Goal: Task Accomplishment & Management: Use online tool/utility

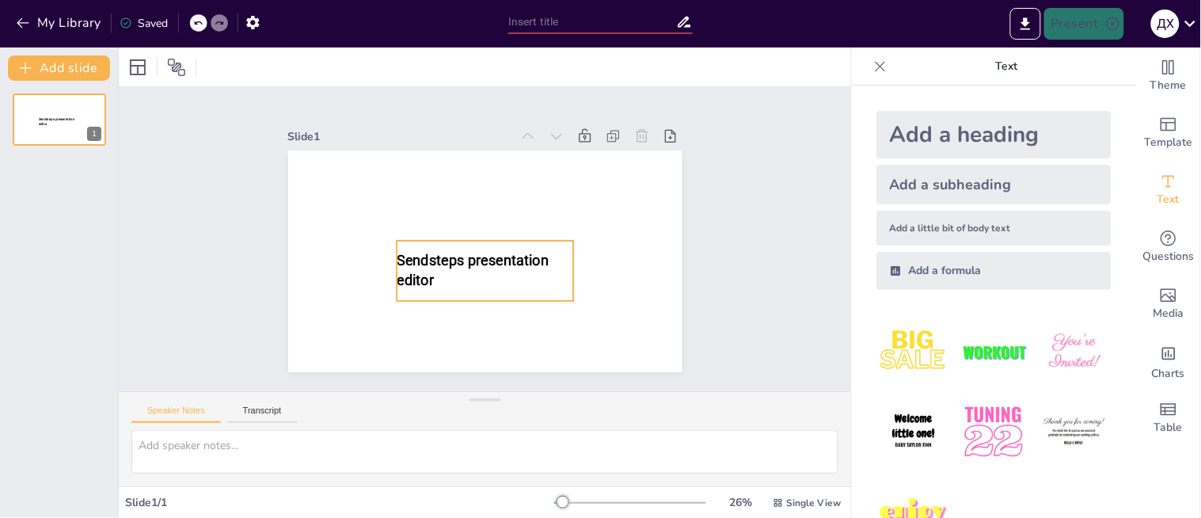
type input "New Sendsteps"
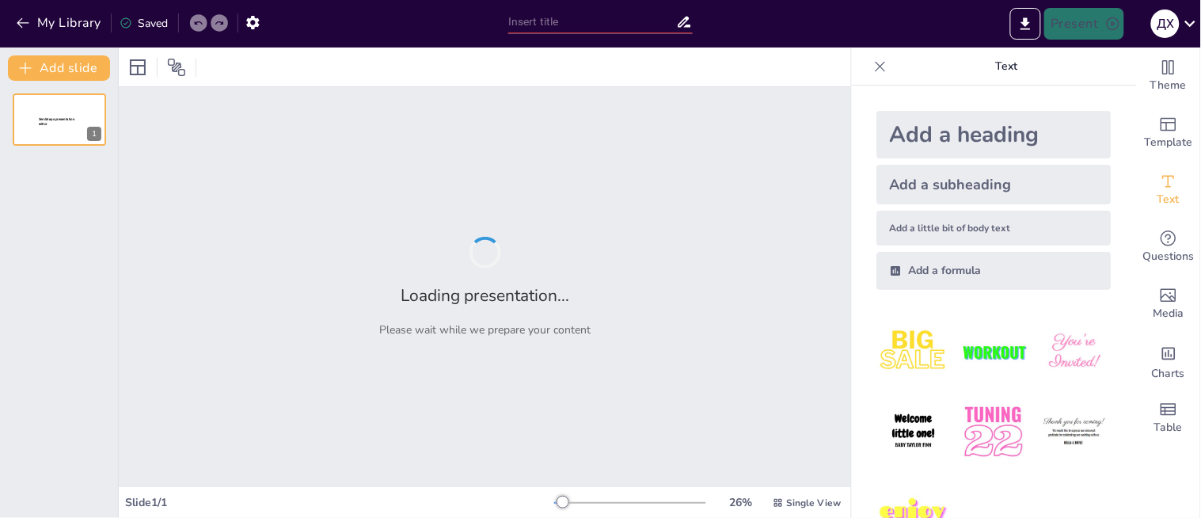
type input "Футуристичні перспективи: ким ми станемо?"
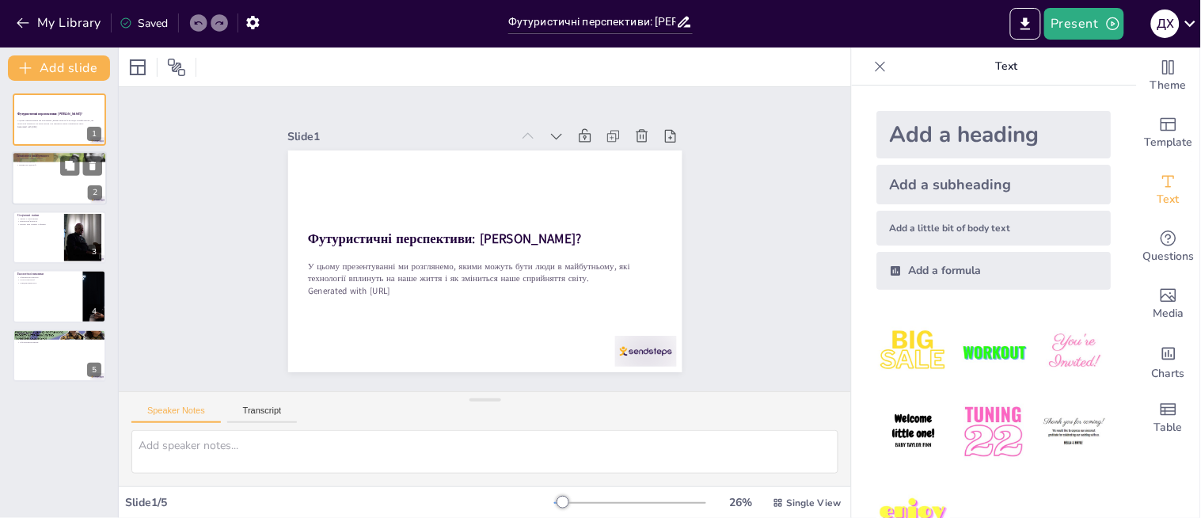
click at [46, 185] on div at bounding box center [59, 179] width 95 height 54
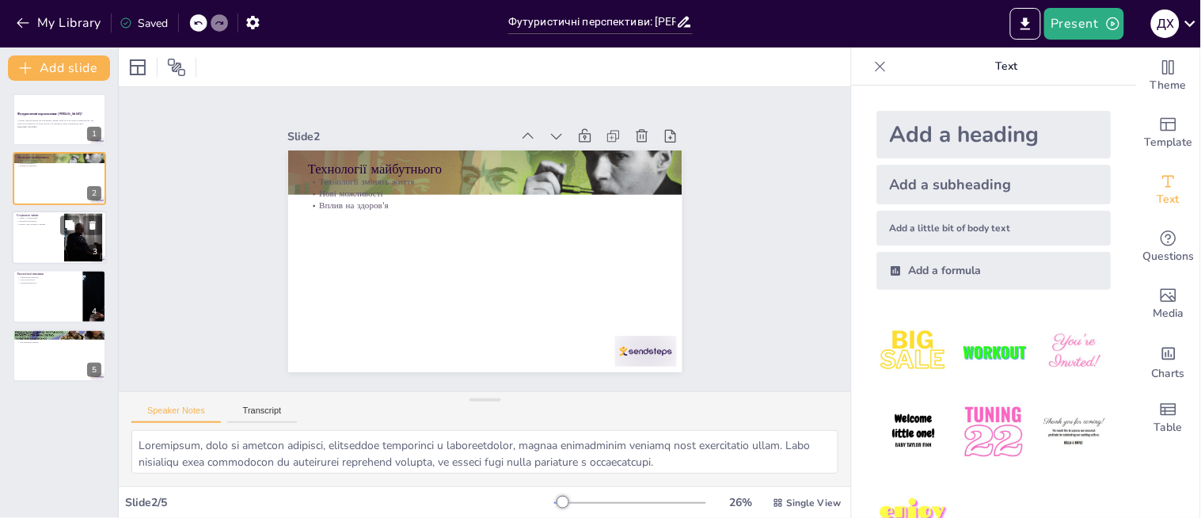
click at [49, 251] on div at bounding box center [59, 238] width 95 height 54
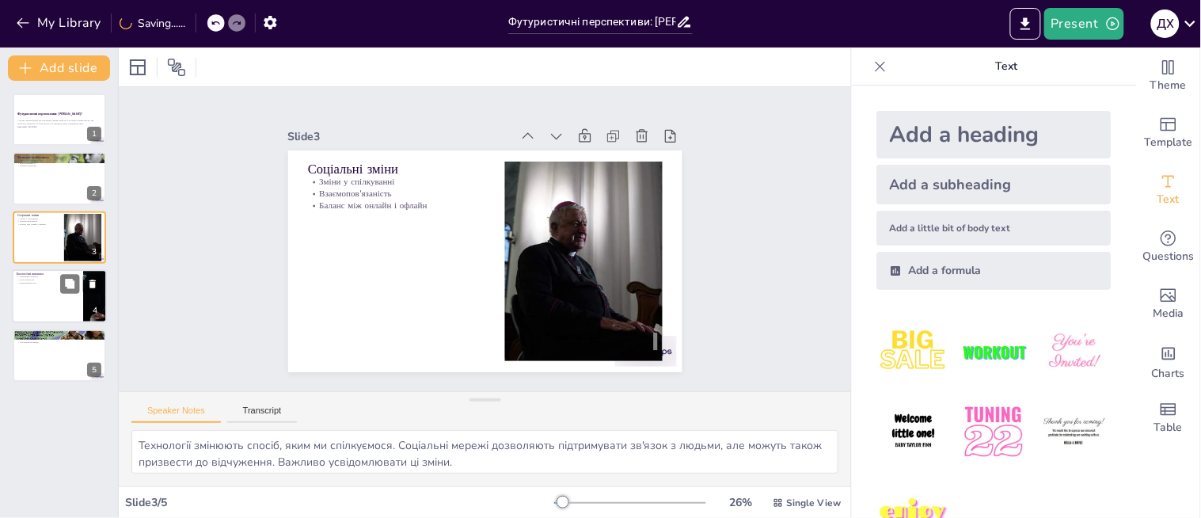
click at [55, 311] on div at bounding box center [59, 296] width 95 height 54
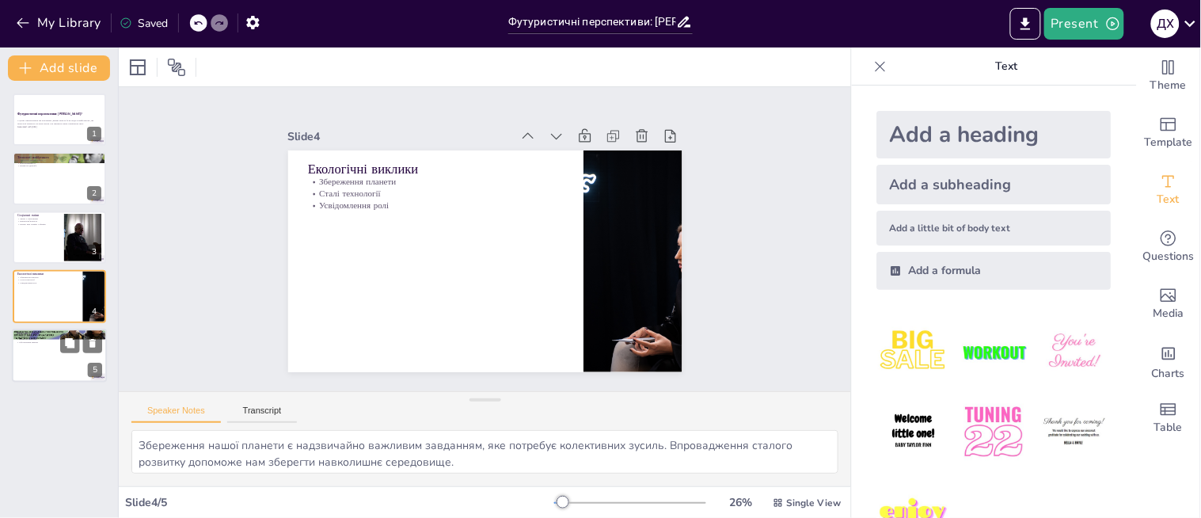
click at [48, 331] on p "Людство і етика" at bounding box center [60, 333] width 86 height 5
type textarea "Етичні питання, пов'язані з новими технологіями, стають все більш актуальними. …"
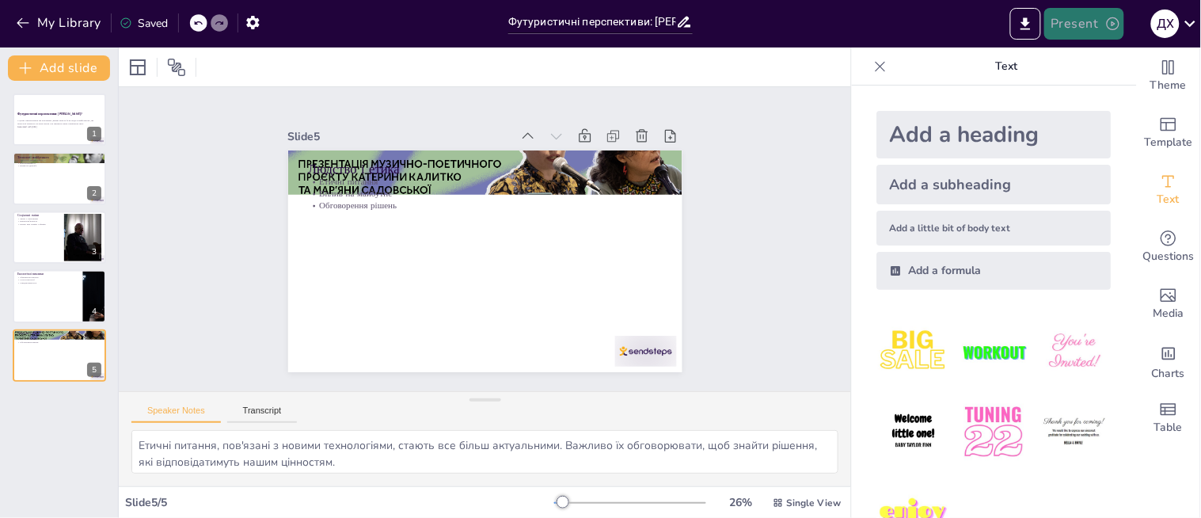
click at [1103, 27] on button "Present" at bounding box center [1083, 24] width 79 height 32
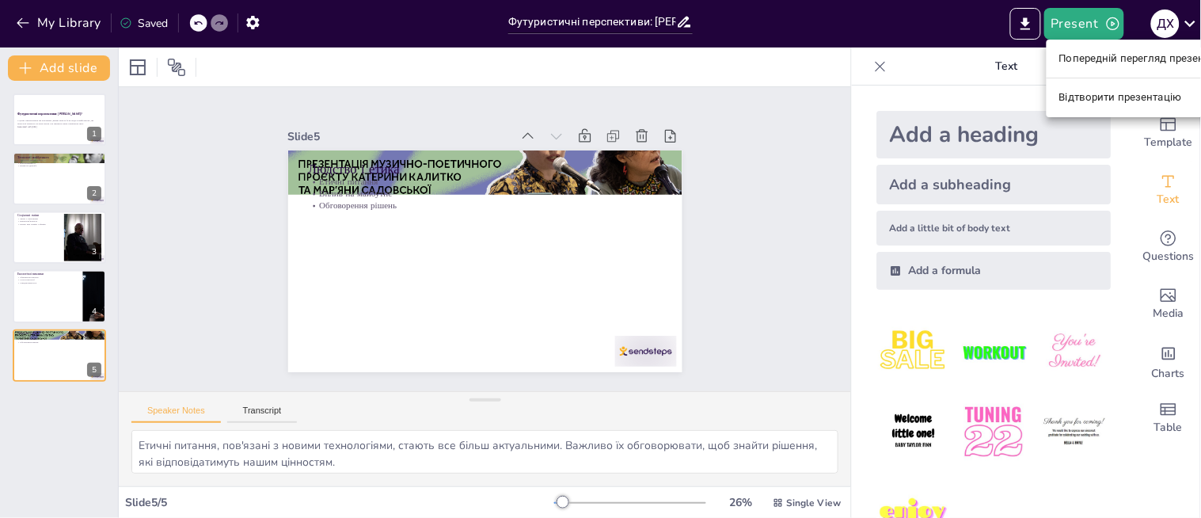
click at [745, 186] on div at bounding box center [600, 259] width 1201 height 518
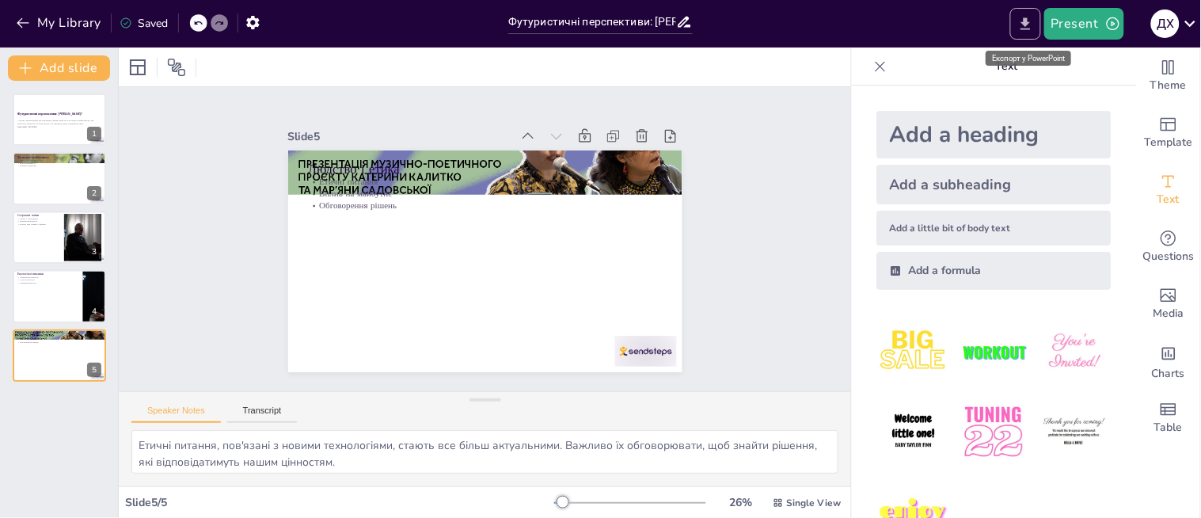
click at [1030, 26] on icon "Export to PowerPoint" at bounding box center [1025, 24] width 17 height 17
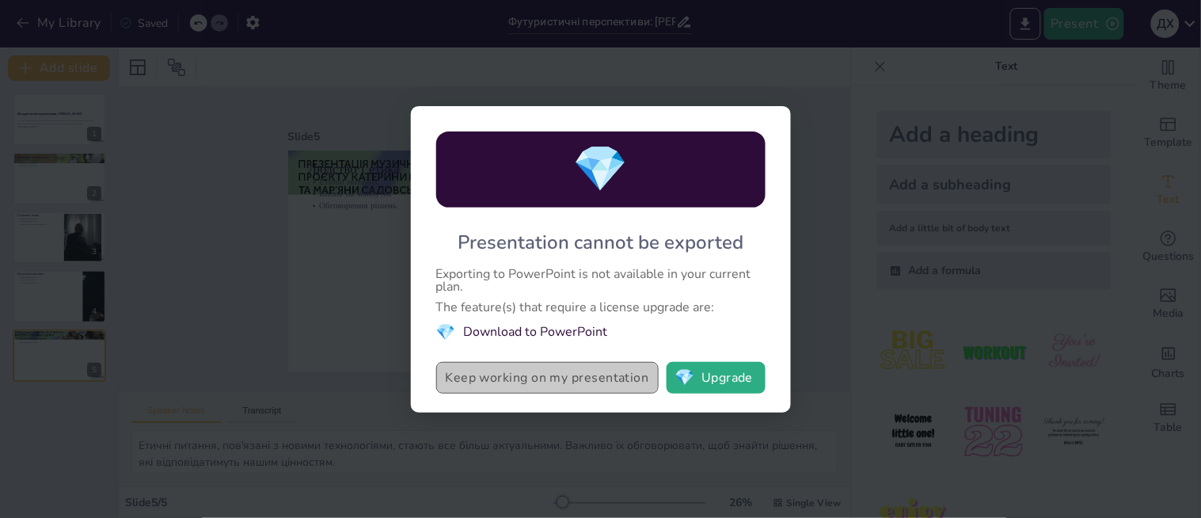
click at [598, 382] on button "Keep working on my presentation" at bounding box center [547, 378] width 222 height 32
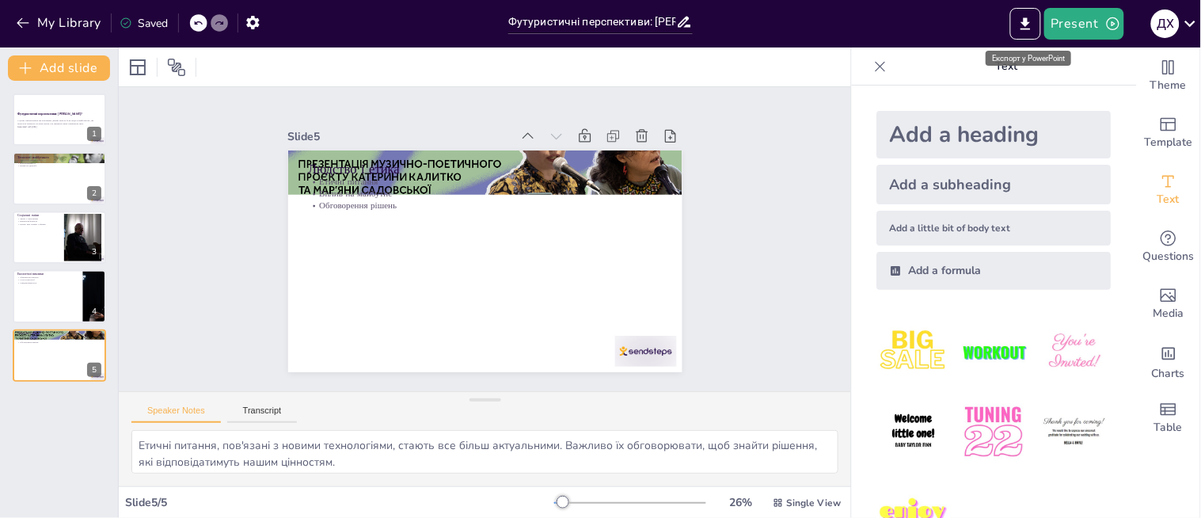
click at [1031, 45] on div "Експорт у PowerPoint" at bounding box center [1028, 54] width 89 height 28
click at [1031, 29] on icon "Export to PowerPoint" at bounding box center [1026, 23] width 10 height 12
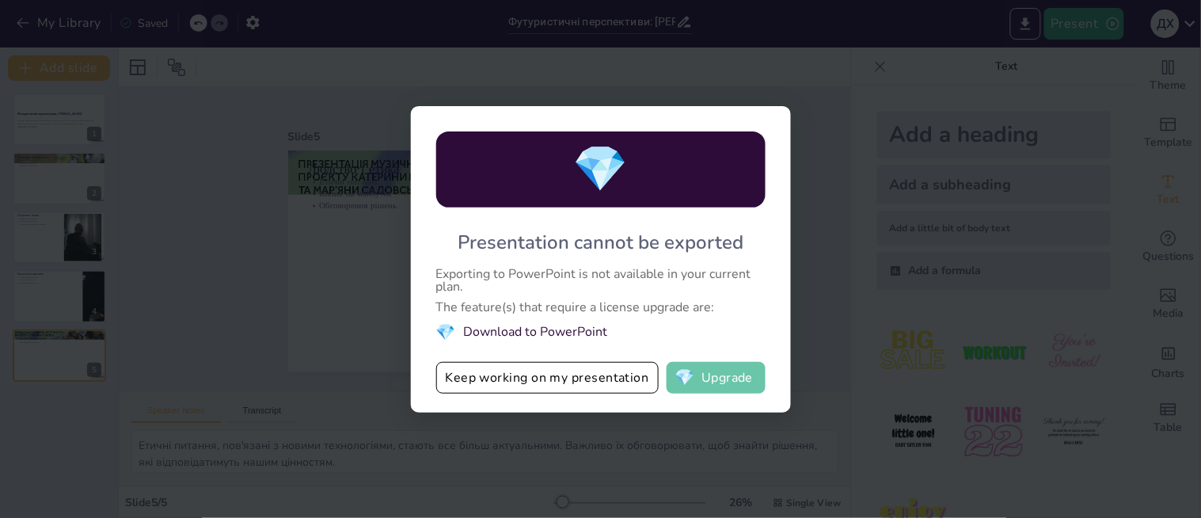
click at [733, 382] on button "💎 Upgrade" at bounding box center [716, 378] width 99 height 32
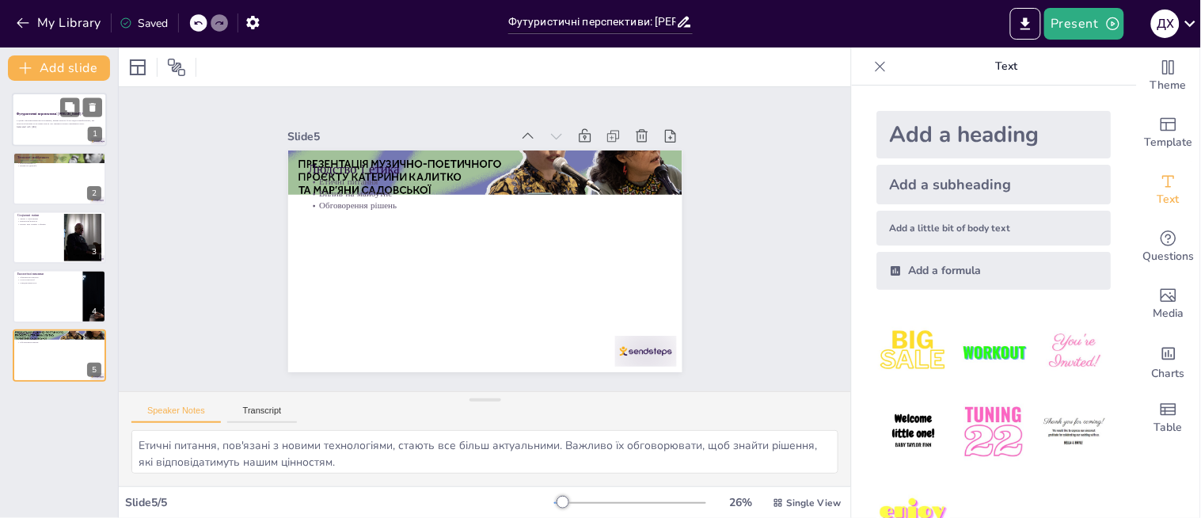
click at [87, 145] on div at bounding box center [59, 120] width 95 height 54
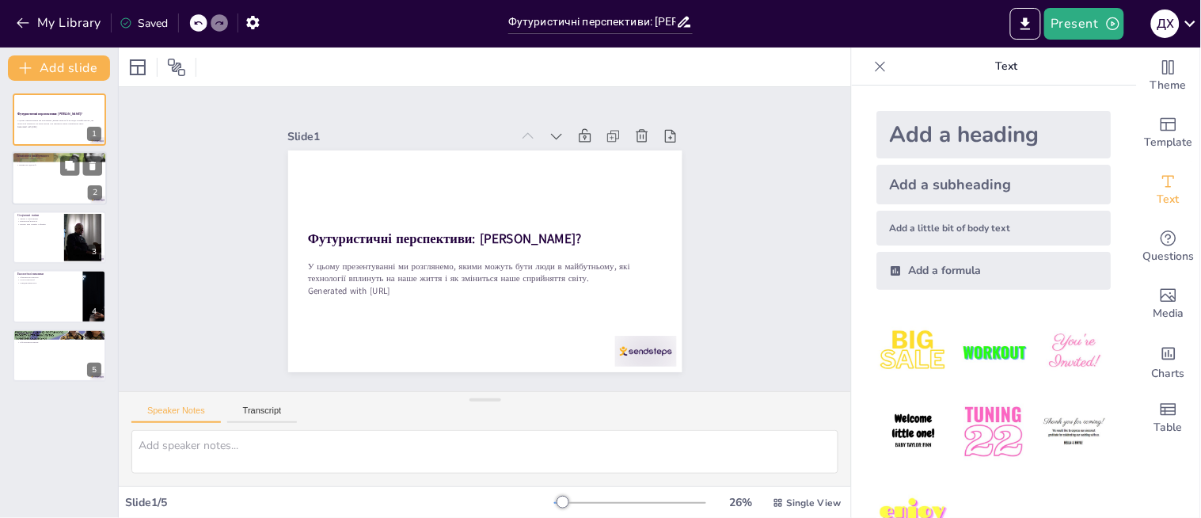
click at [79, 196] on div at bounding box center [59, 179] width 95 height 54
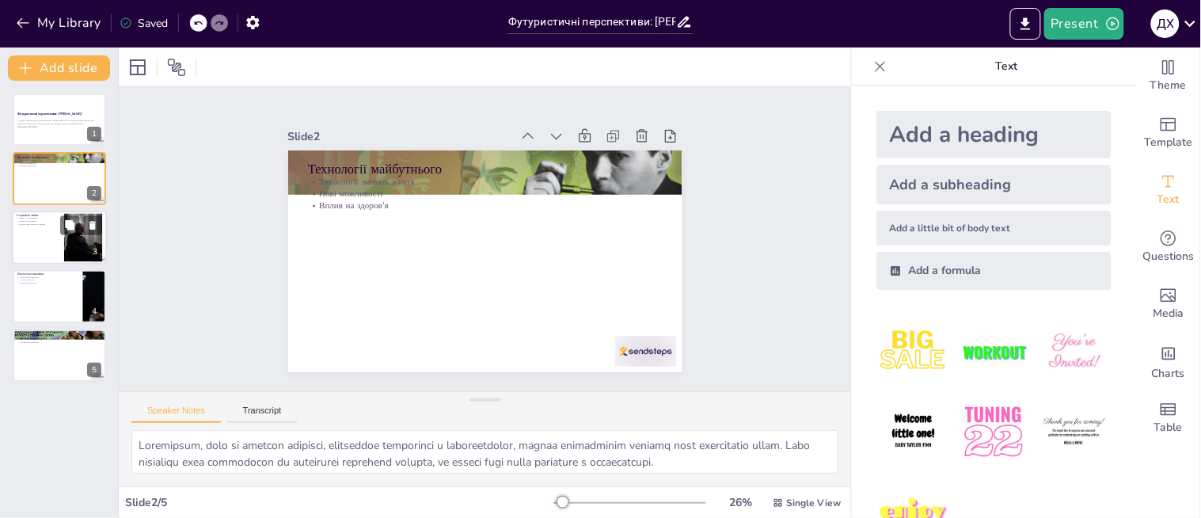
click at [38, 239] on div at bounding box center [59, 238] width 95 height 54
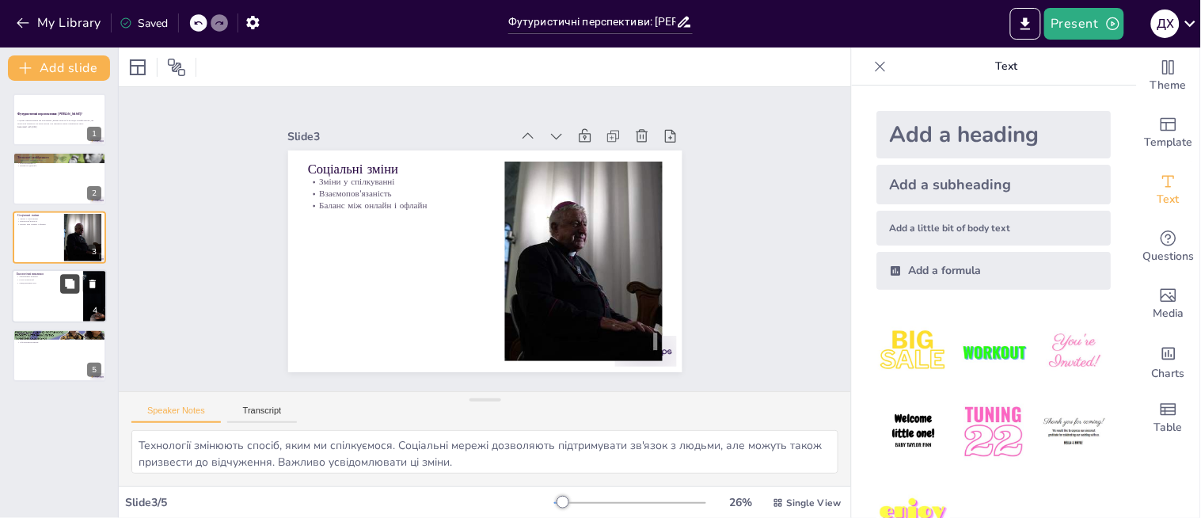
click at [73, 279] on icon at bounding box center [69, 284] width 11 height 11
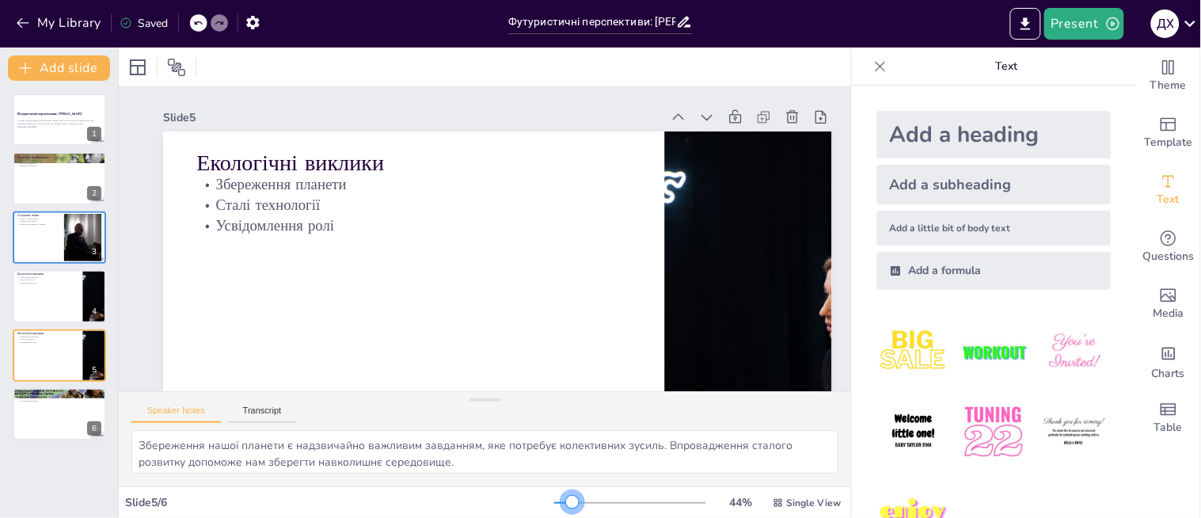
drag, startPoint x: 550, startPoint y: 503, endPoint x: 561, endPoint y: 502, distance: 11.1
click at [566, 502] on div at bounding box center [572, 502] width 13 height 13
click at [83, 306] on div at bounding box center [95, 296] width 81 height 54
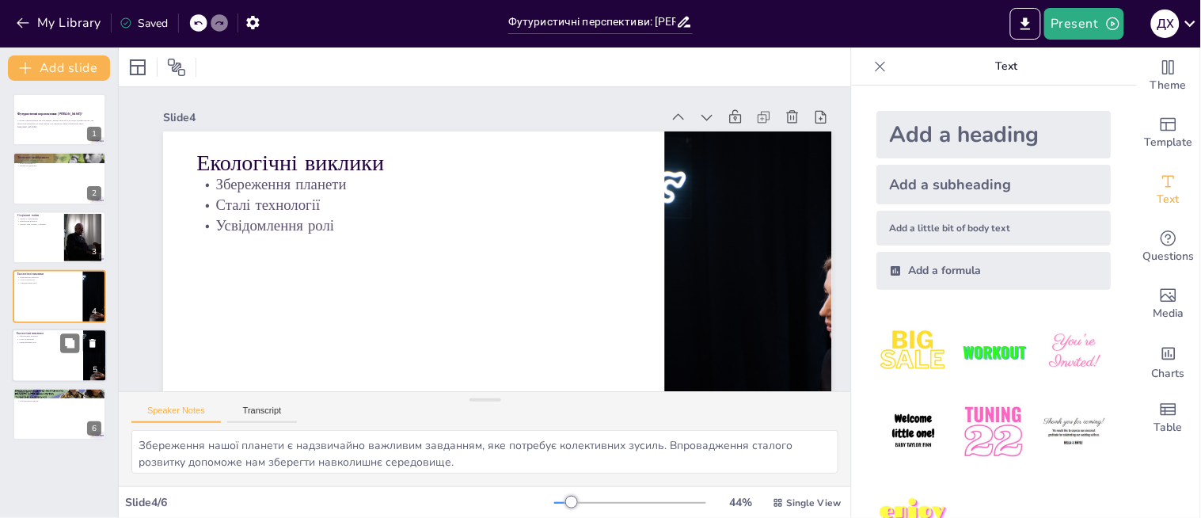
click at [91, 363] on div at bounding box center [95, 356] width 81 height 54
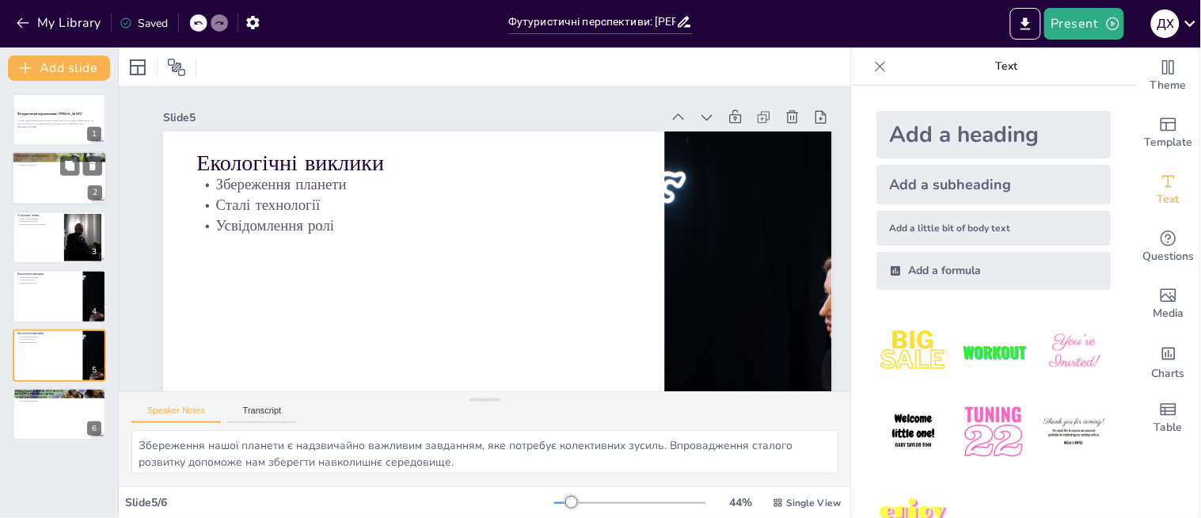
click at [60, 190] on div at bounding box center [59, 179] width 95 height 54
type textarea "Технології, такі як штучний інтелект, віртуальна реальність і біотехнології, мо…"
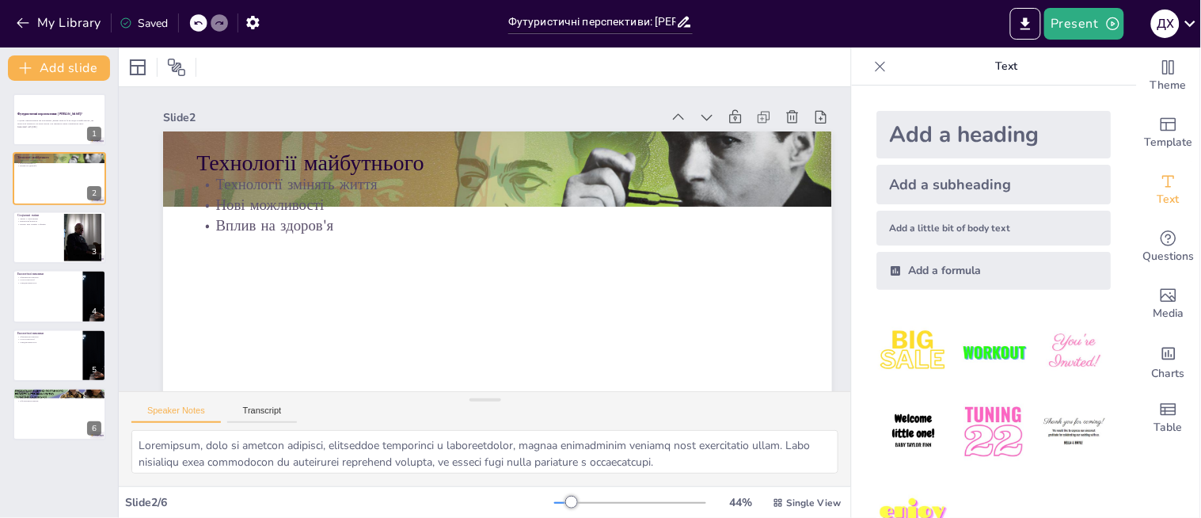
click at [53, 89] on div "Футуристичні перспективи: ким ми станемо? У цьому презентуванні ми розглянемо, …" at bounding box center [59, 299] width 118 height 437
